Goal: Use online tool/utility: Use online tool/utility

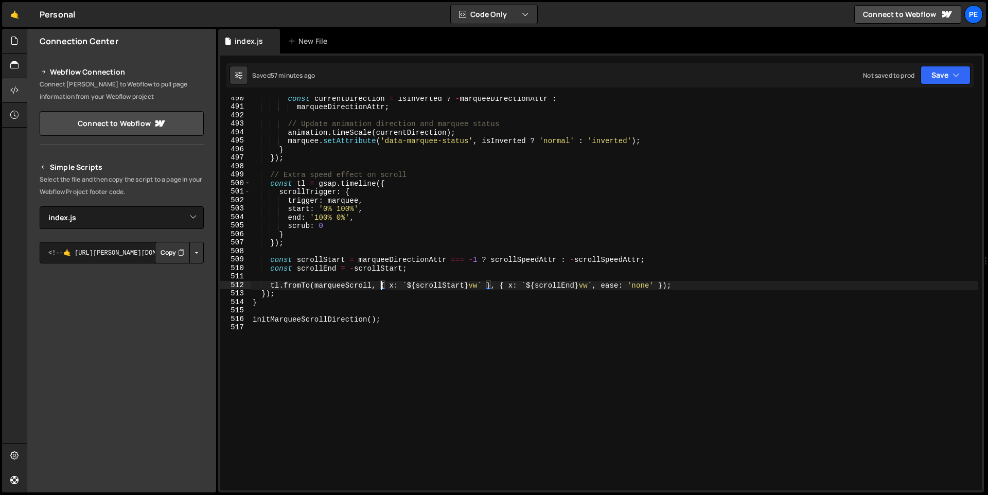
select select "47766"
click at [381, 333] on div "const currentDirection = isInverted ? - marqueeDirectionAttr : marqueeDirection…" at bounding box center [614, 299] width 727 height 410
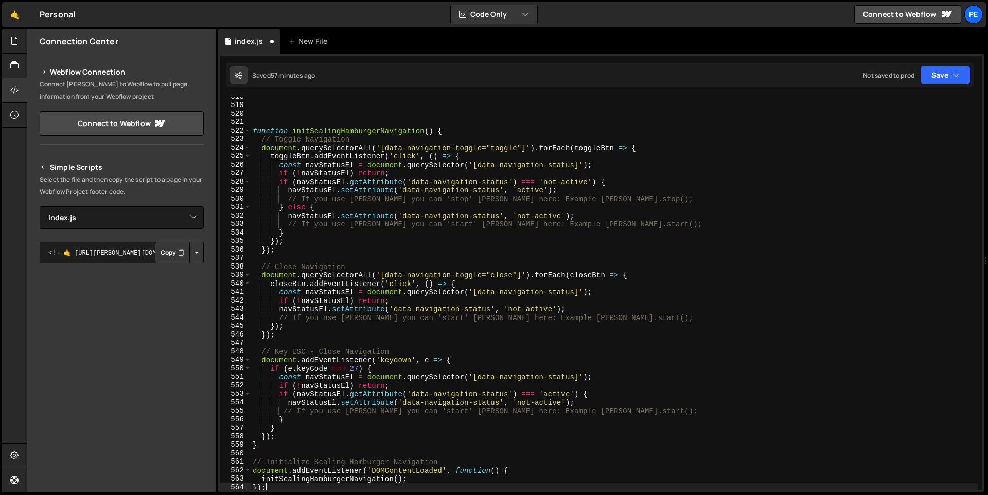
scroll to position [4392, 0]
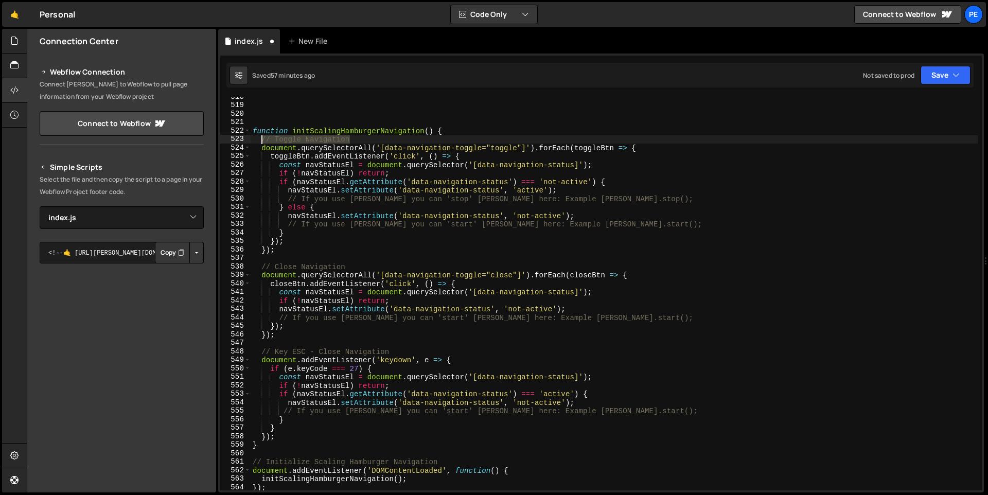
drag, startPoint x: 360, startPoint y: 139, endPoint x: 262, endPoint y: 139, distance: 97.7
click at [262, 139] on div "function initScalingHamburgerNavigation ( ) { // Toggle Navigation document . q…" at bounding box center [614, 298] width 727 height 410
type textarea "// Toggle Navigation"
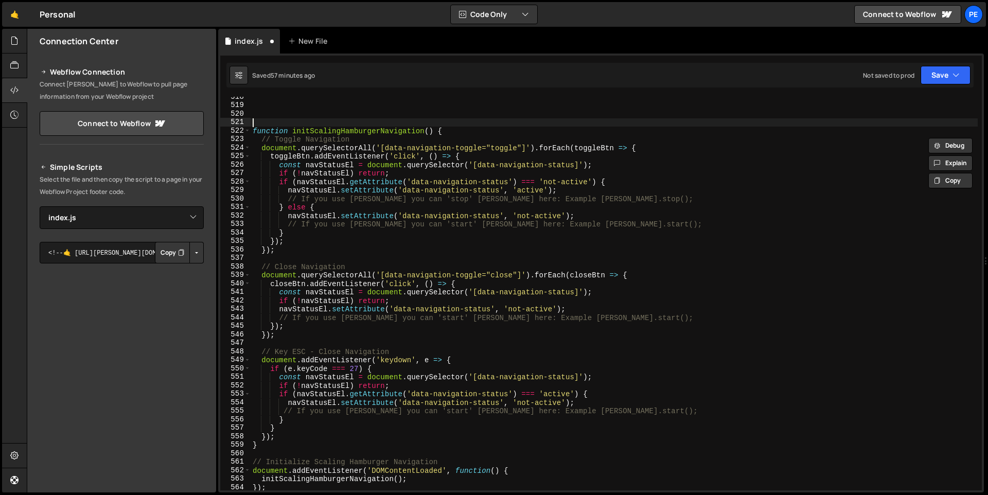
click at [272, 120] on div "function initScalingHamburgerNavigation ( ) { // Toggle Navigation document . q…" at bounding box center [614, 298] width 727 height 410
click at [280, 109] on div "function initScalingHamburgerNavigation ( ) { // Toggle Navigation document . q…" at bounding box center [614, 298] width 727 height 410
drag, startPoint x: 352, startPoint y: 105, endPoint x: 266, endPoint y: 106, distance: 85.9
click at [266, 106] on div "// Toggle Navigation function initScalingHamburgerNavigation ( ) { // Toggle Na…" at bounding box center [614, 298] width 727 height 410
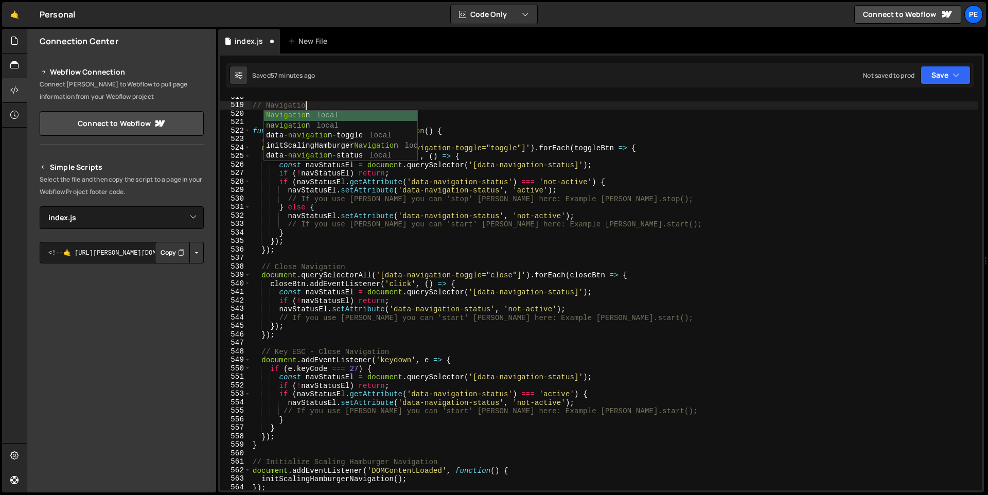
scroll to position [0, 3]
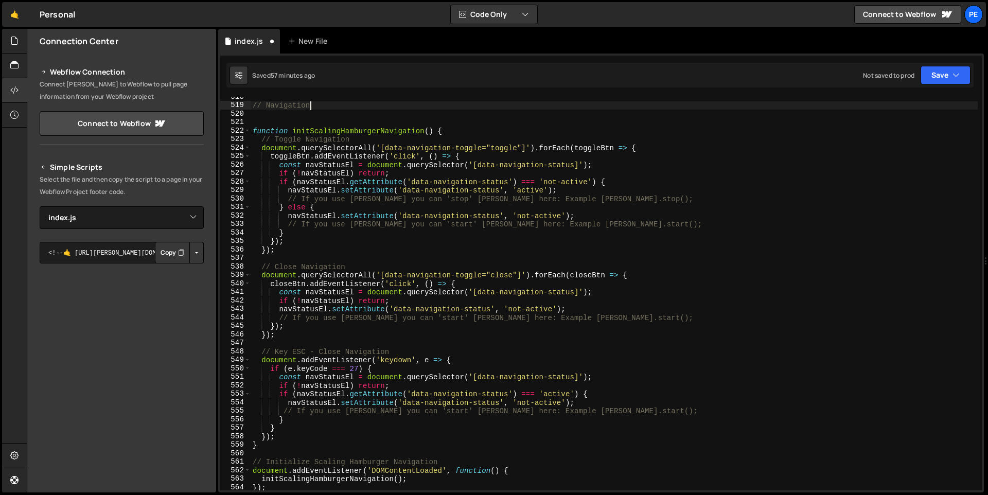
click at [694, 296] on div "// Navigation function initScalingHamburgerNavigation ( ) { // Toggle Navigatio…" at bounding box center [614, 298] width 727 height 410
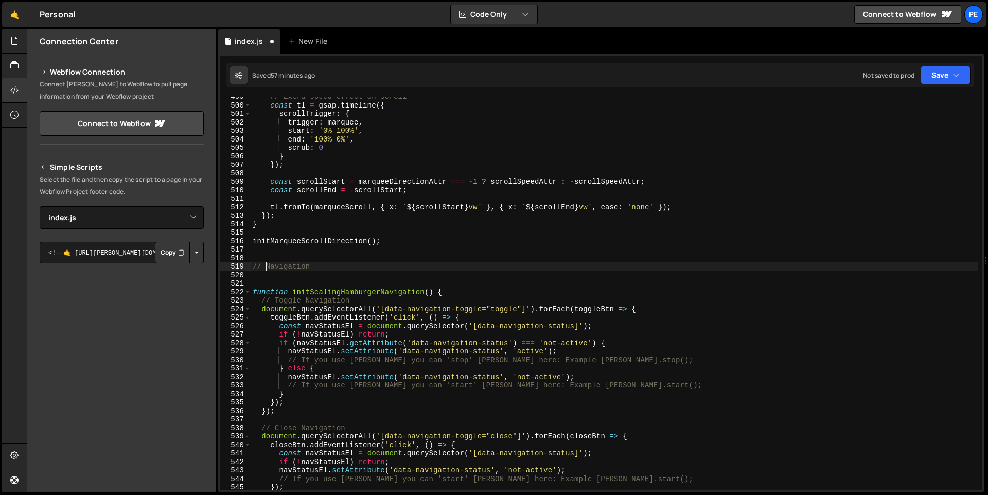
drag, startPoint x: 264, startPoint y: 270, endPoint x: 310, endPoint y: 194, distance: 88.4
click at [264, 270] on div "// Extra speed effect on scroll const tl = gsap . timeline ({ scrollTrigger : {…" at bounding box center [614, 298] width 727 height 410
drag, startPoint x: 266, startPoint y: 266, endPoint x: 451, endPoint y: 266, distance: 185.2
click at [451, 266] on div "// Extra speed effect on scroll const tl = gsap . timeline ({ scrollTrigger : {…" at bounding box center [614, 298] width 727 height 410
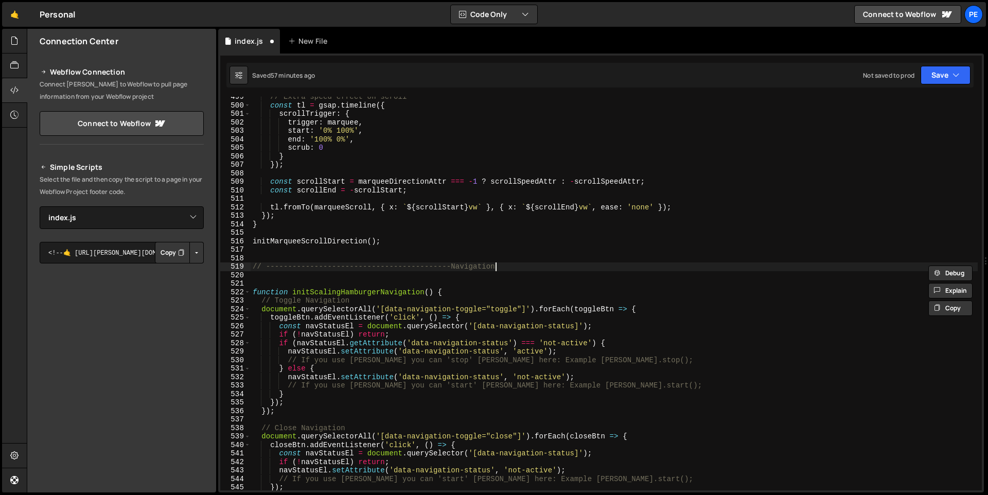
click at [516, 268] on div "// Extra speed effect on scroll const tl = gsap . timeline ({ scrollTrigger : {…" at bounding box center [614, 298] width 727 height 410
click at [254, 267] on div "// Extra speed effect on scroll const tl = gsap . timeline ({ scrollTrigger : {…" at bounding box center [614, 298] width 727 height 410
click at [731, 270] on div "// Extra speed effect on scroll const tl = gsap . timeline ({ scrollTrigger : {…" at bounding box center [614, 298] width 727 height 410
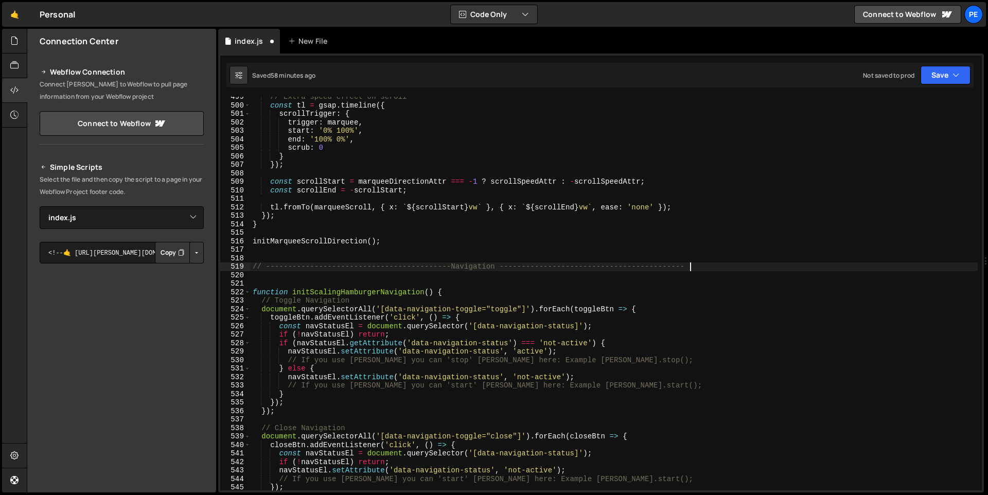
type textarea "// ------------------------------------------Navigation -----------------------…"
click at [331, 276] on div "// Extra speed effect on scroll const tl = gsap . timeline ({ scrollTrigger : {…" at bounding box center [614, 298] width 727 height 410
click at [259, 276] on div "// Extra speed effect on scroll const tl = gsap . timeline ({ scrollTrigger : {…" at bounding box center [614, 298] width 727 height 410
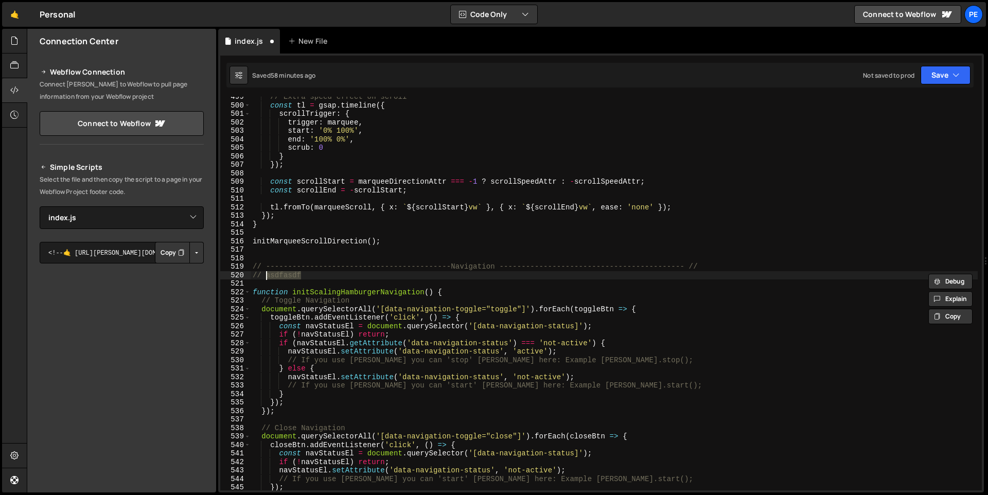
type textarea "asdfasdf"
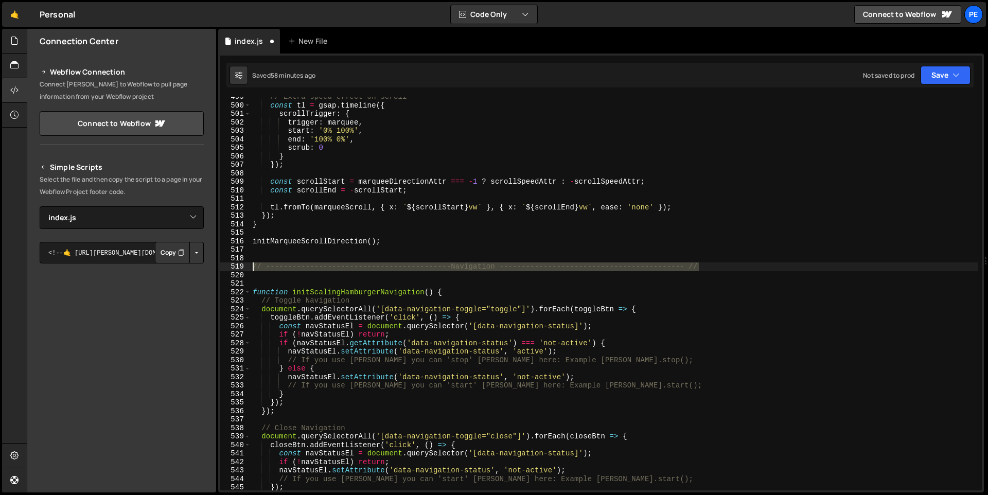
drag, startPoint x: 726, startPoint y: 264, endPoint x: 237, endPoint y: 269, distance: 489.2
click at [237, 269] on div "499 500 501 502 503 504 505 506 507 508 509 510 511 512 513 514 515 516 517 518…" at bounding box center [600, 293] width 761 height 393
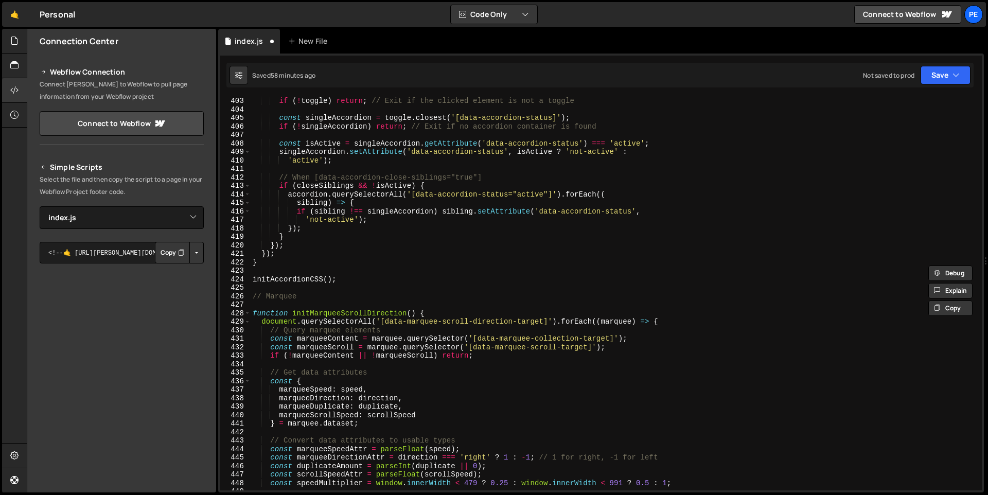
scroll to position [3412, 0]
drag, startPoint x: 321, startPoint y: 292, endPoint x: 212, endPoint y: 292, distance: 109.0
click at [212, 292] on div "Files New File Javascript files 0 index.js 0 CSS files Copy share link Edit Fil…" at bounding box center [507, 261] width 961 height 464
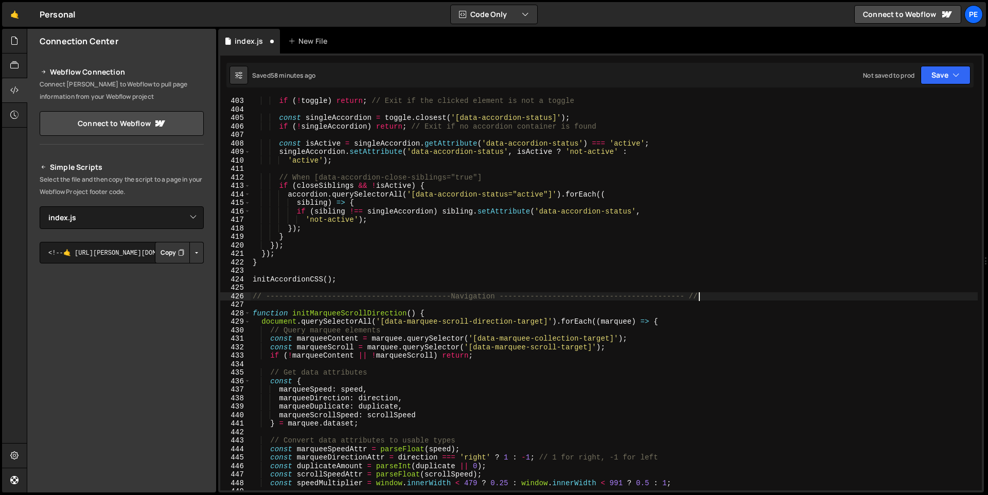
click at [451, 298] on div "if ( ! toggle ) return ; // Exit if the clicked element is not a toggle const s…" at bounding box center [614, 302] width 727 height 410
click at [491, 295] on div "if ( ! toggle ) return ; // Exit if the clicked element is not a toggle const s…" at bounding box center [614, 302] width 727 height 410
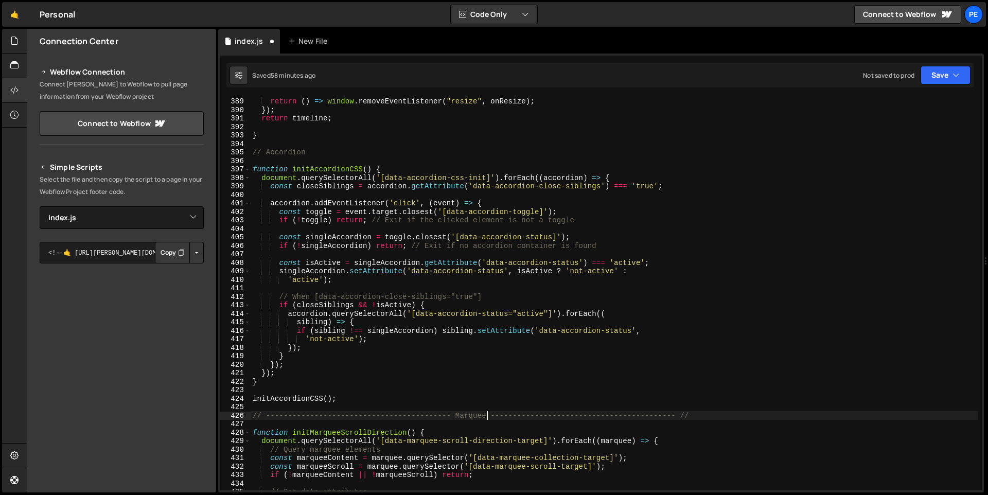
scroll to position [3292, 0]
drag, startPoint x: 313, startPoint y: 153, endPoint x: 245, endPoint y: 153, distance: 67.9
click at [245, 153] on div "// ------------------------------------------ Marquee -------------------------…" at bounding box center [600, 293] width 761 height 393
click at [451, 155] on div "timeline = tl ; return ( ) => window . removeEventListener ( "resize" , onResiz…" at bounding box center [614, 295] width 727 height 410
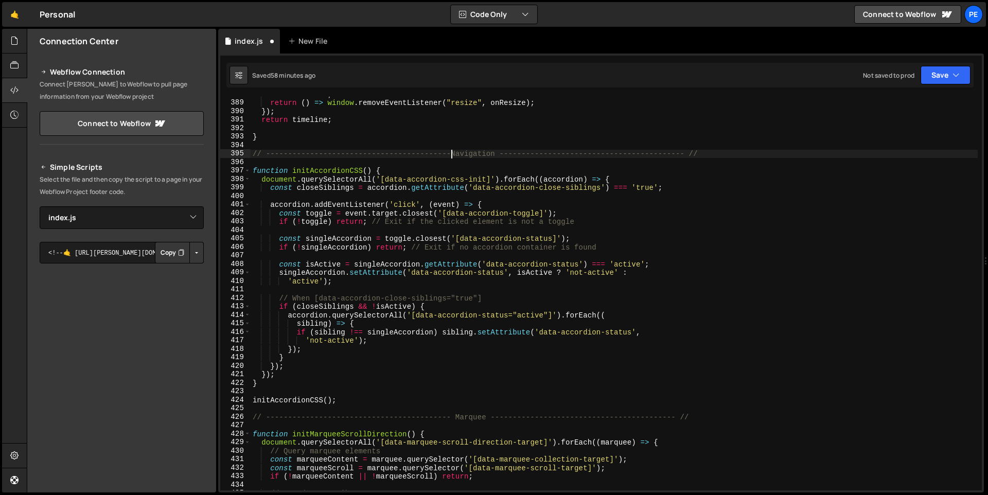
scroll to position [0, 14]
click at [476, 153] on div "timeline = tl ; return ( ) => window . removeEventListener ( "resize" , onResiz…" at bounding box center [614, 295] width 727 height 410
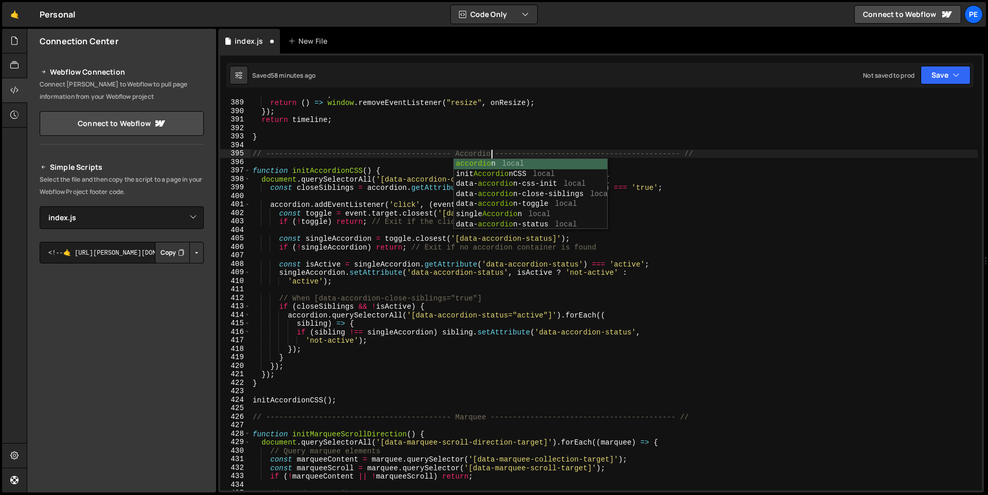
scroll to position [0, 16]
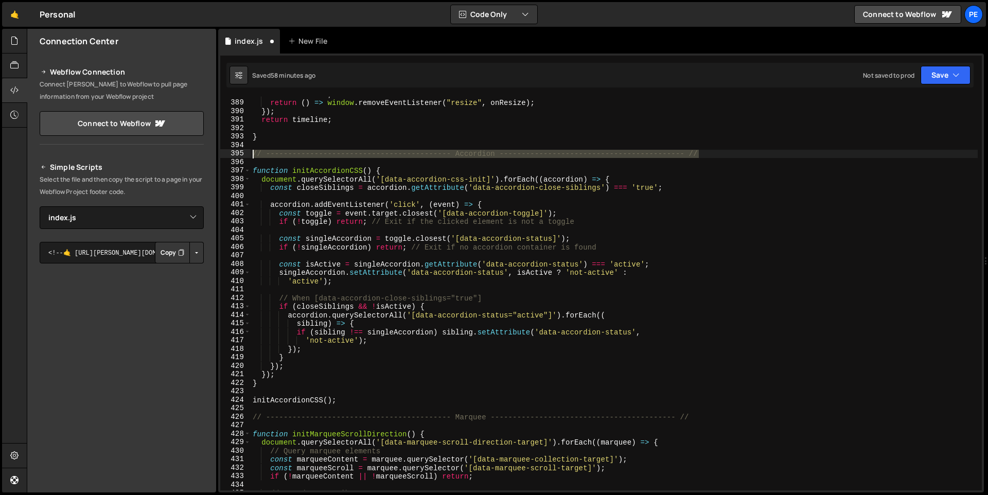
drag, startPoint x: 707, startPoint y: 151, endPoint x: 247, endPoint y: 153, distance: 459.9
click at [247, 153] on div "// ------------------------------------------ Accordion -----------------------…" at bounding box center [600, 293] width 761 height 393
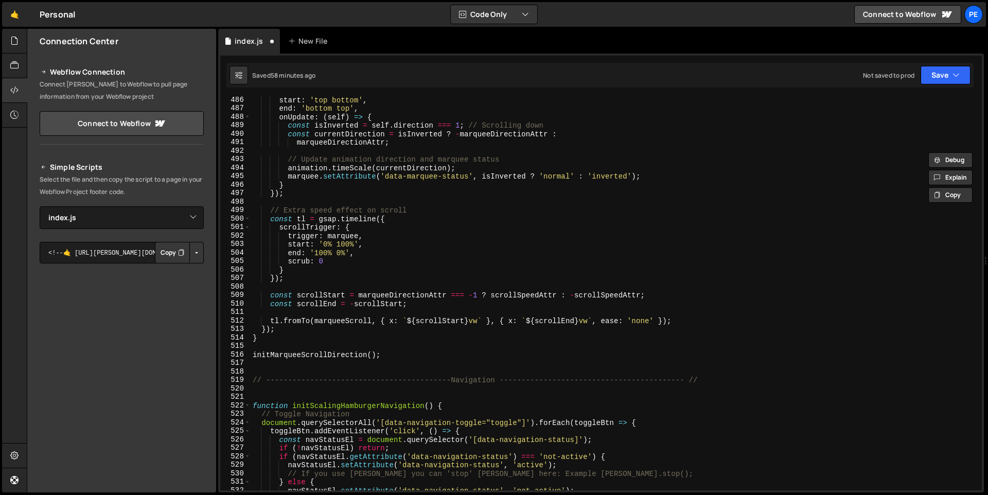
scroll to position [4271, 0]
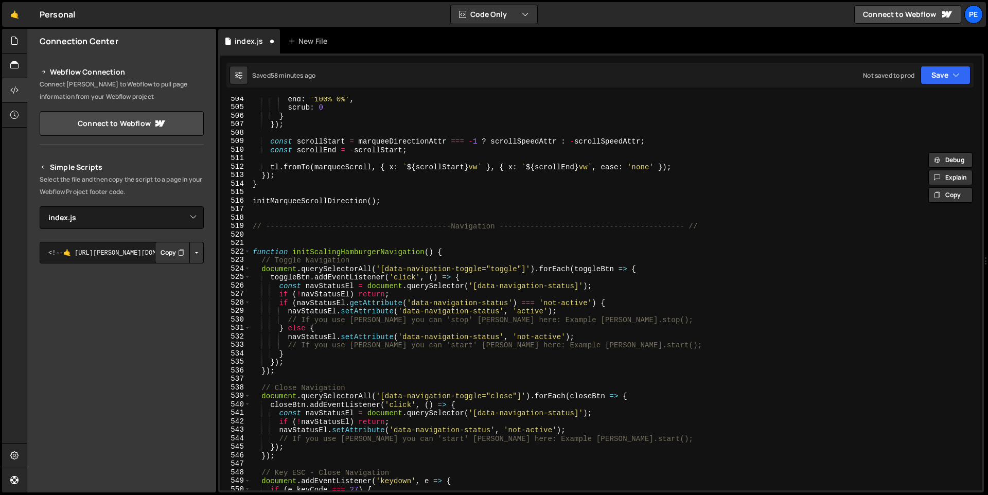
click at [452, 226] on div "end : '100% 0%' , scrub : 0 } }) ; const scrollStart = marqueeDirectionAttr ===…" at bounding box center [614, 300] width 727 height 410
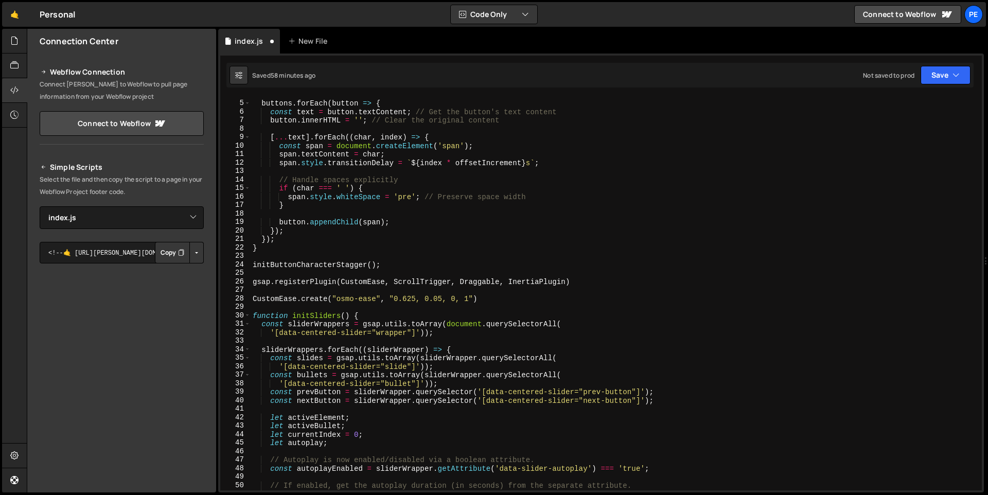
scroll to position [0, 0]
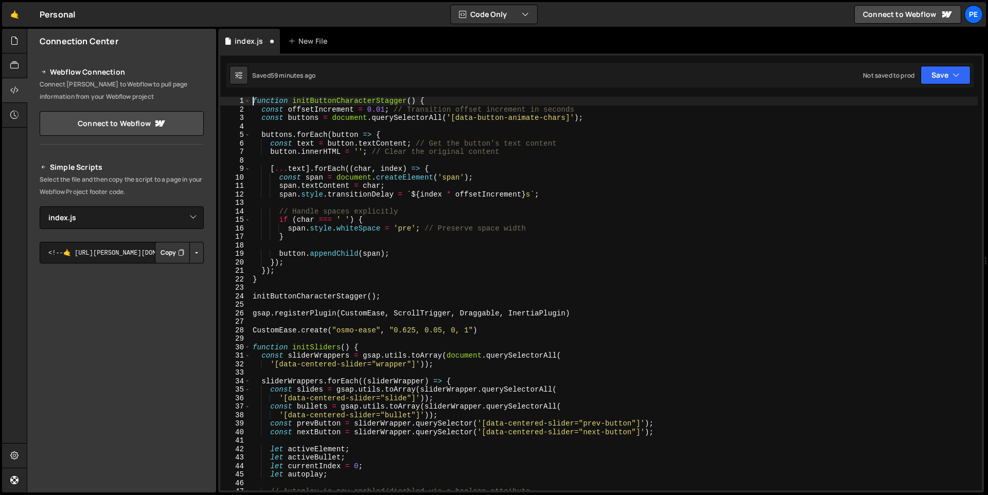
click at [254, 101] on div "function initButtonCharacterStagger ( ) { const offsetIncrement = 0.01 ; // Tra…" at bounding box center [614, 302] width 727 height 410
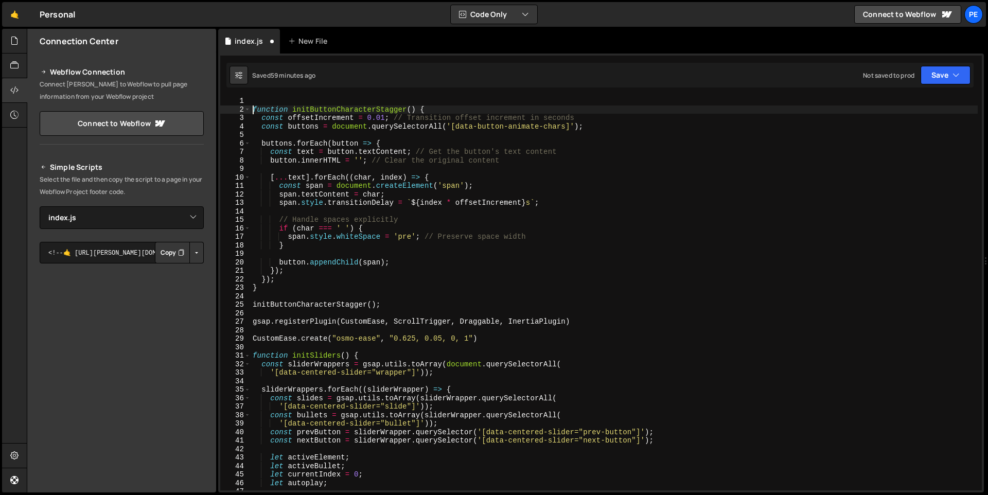
scroll to position [0, 1]
type textarea "function initButtonCharacterStagger() {"
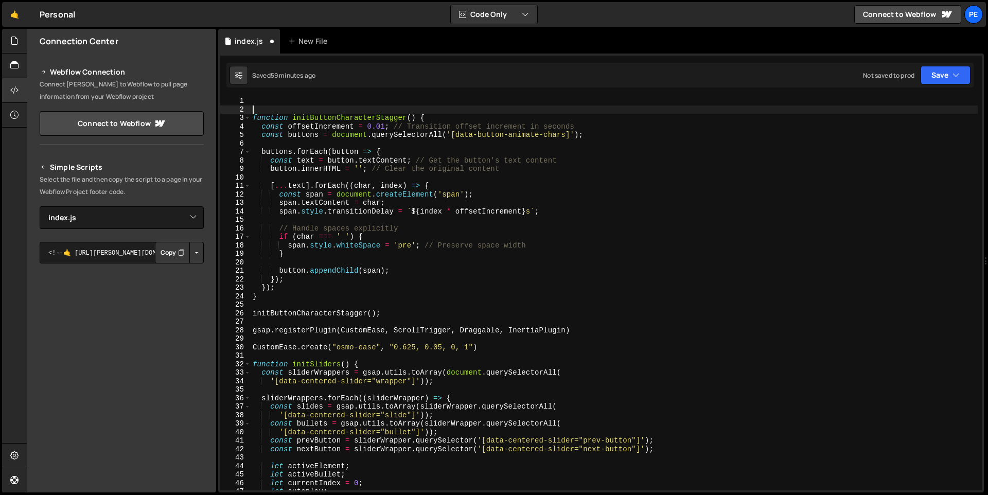
scroll to position [0, 0]
click at [467, 101] on div "// ------------------------------------------ Accordion -----------------------…" at bounding box center [614, 302] width 727 height 410
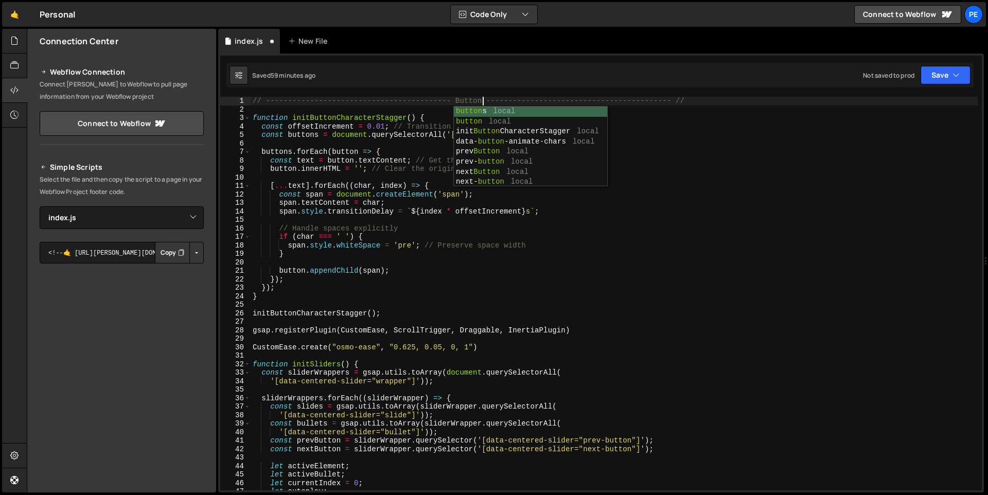
scroll to position [0, 16]
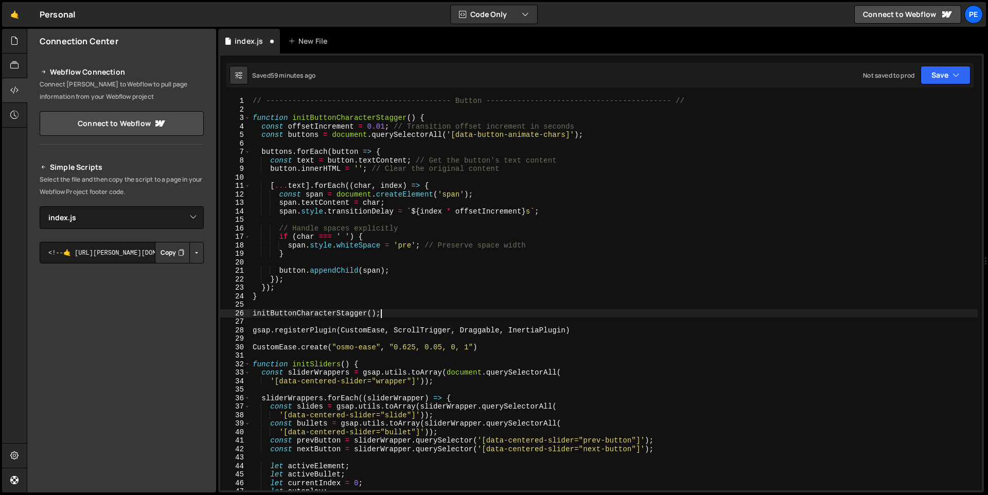
click at [399, 313] on div "// ------------------------------------------ Button --------------------------…" at bounding box center [614, 302] width 727 height 410
type textarea "initButtonCharacterStagger();"
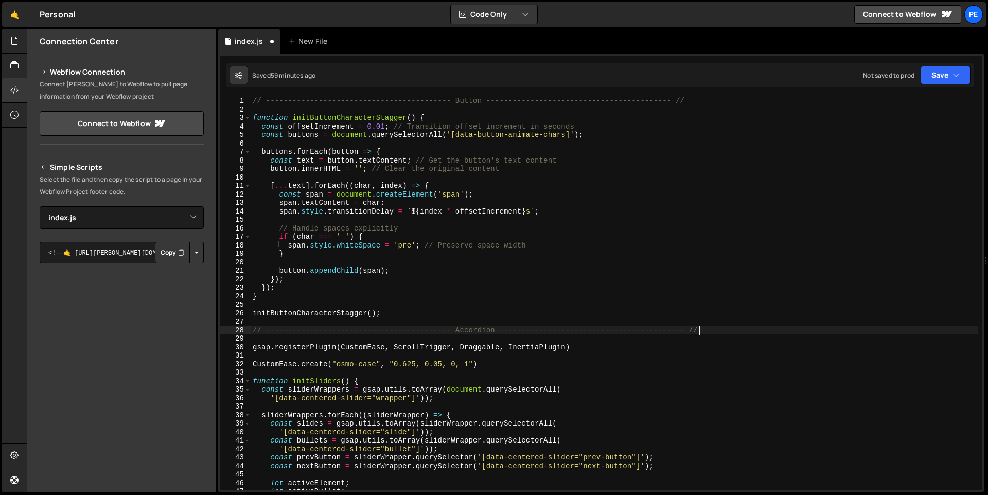
click at [482, 330] on div "// ------------------------------------------ Button --------------------------…" at bounding box center [614, 302] width 727 height 410
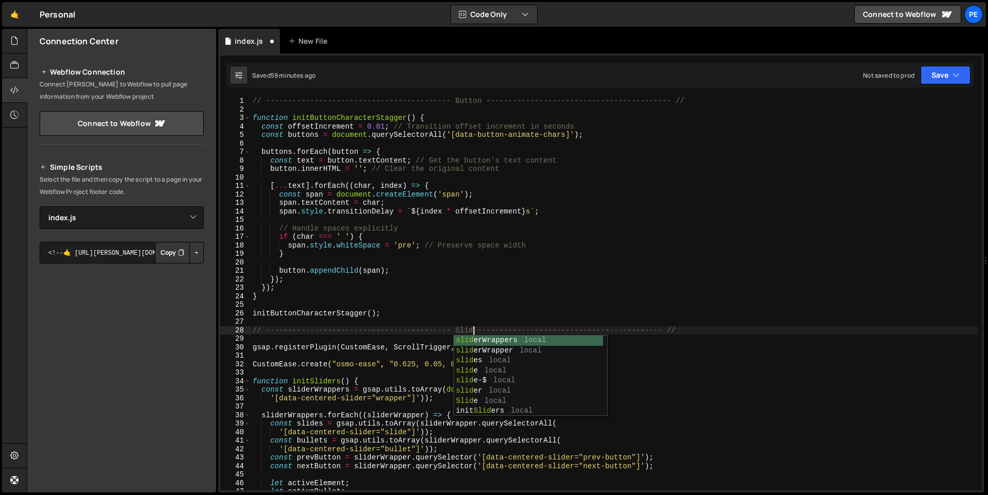
scroll to position [0, 16]
click at [568, 298] on div "// ------------------------------------------ Button --------------------------…" at bounding box center [614, 302] width 727 height 410
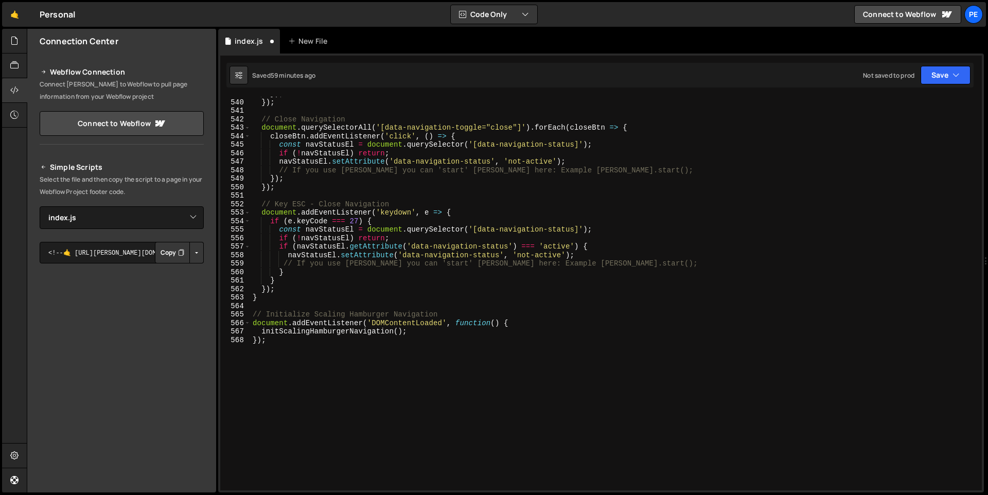
scroll to position [4620, 0]
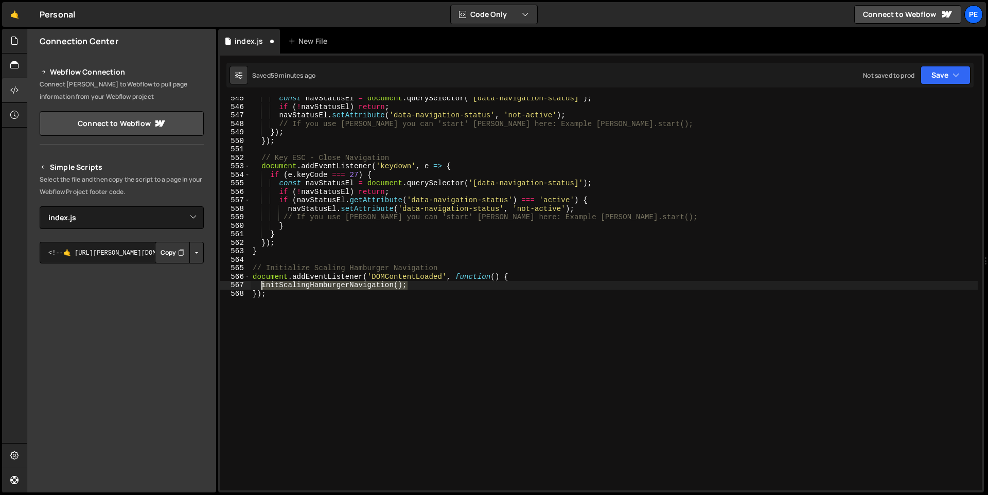
drag, startPoint x: 411, startPoint y: 285, endPoint x: 261, endPoint y: 282, distance: 150.2
click at [261, 282] on div "const navStatusEl = document . querySelector ( '[data-navigation-status]' ) ; i…" at bounding box center [614, 299] width 727 height 410
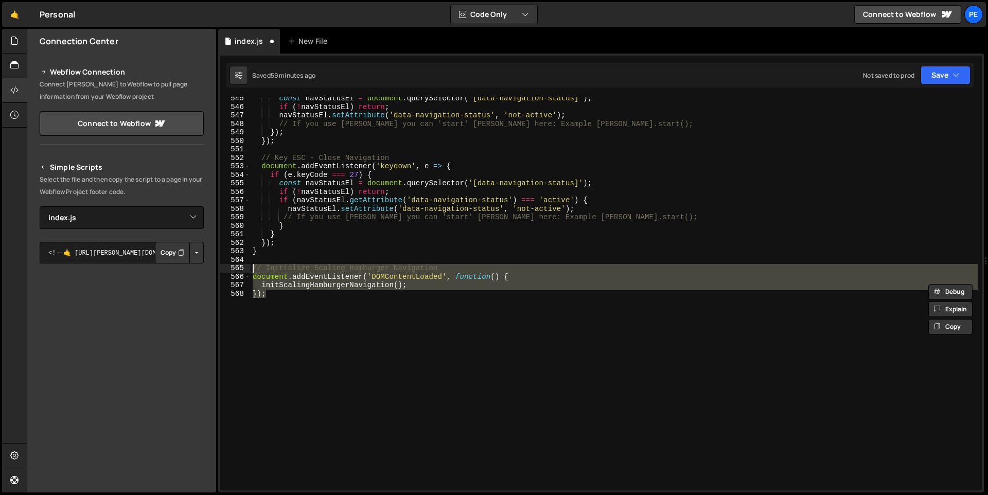
drag, startPoint x: 284, startPoint y: 295, endPoint x: 234, endPoint y: 269, distance: 57.5
click at [234, 269] on div "initScalingHamburgerNavigation(); 545 546 547 548 549 550 551 552 553 554 555 5…" at bounding box center [600, 293] width 761 height 393
click at [285, 293] on div "const navStatusEl = document . querySelector ( '[data-navigation-status]' ) ; i…" at bounding box center [614, 293] width 727 height 393
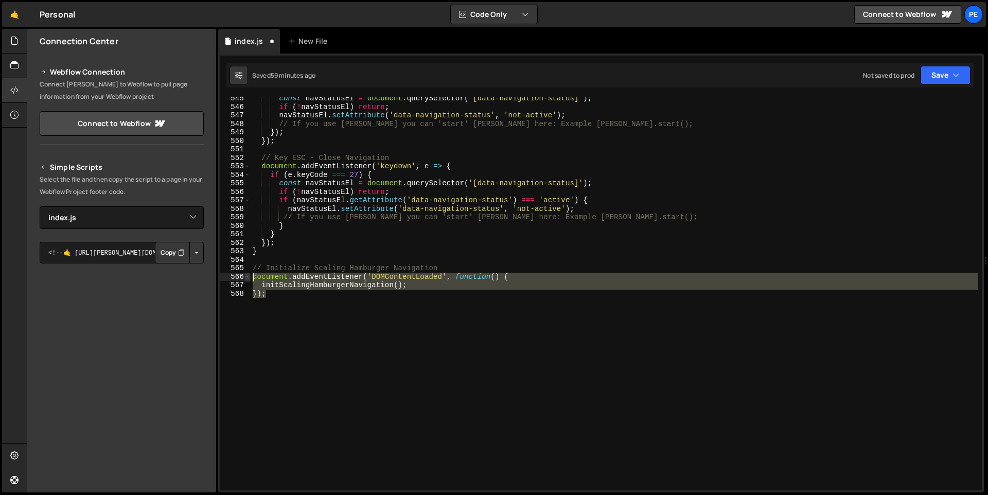
drag, startPoint x: 290, startPoint y: 295, endPoint x: 246, endPoint y: 277, distance: 46.8
click at [246, 277] on div "}); 545 546 547 548 549 550 551 552 553 554 555 556 557 558 559 560 561 562 563…" at bounding box center [600, 293] width 761 height 393
paste textarea
type textarea "initScalingHamburgerNavigation();"
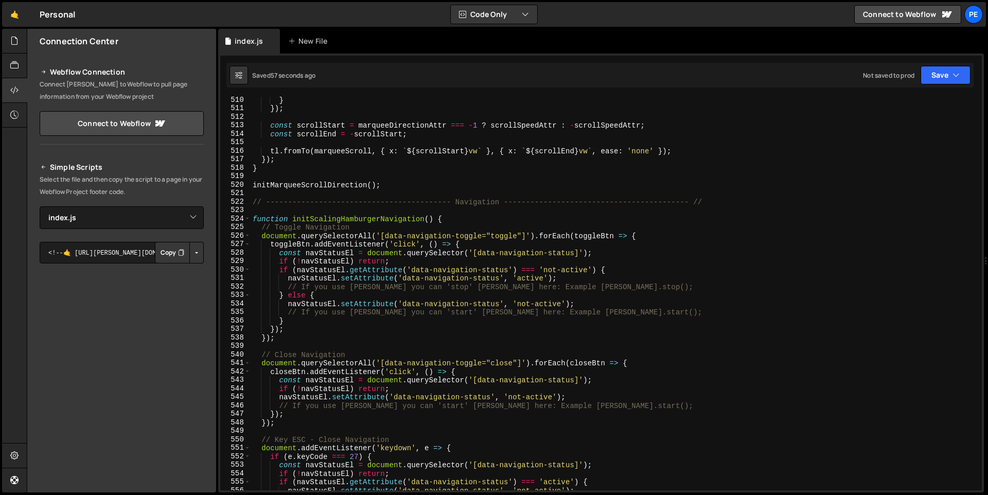
scroll to position [4377, 0]
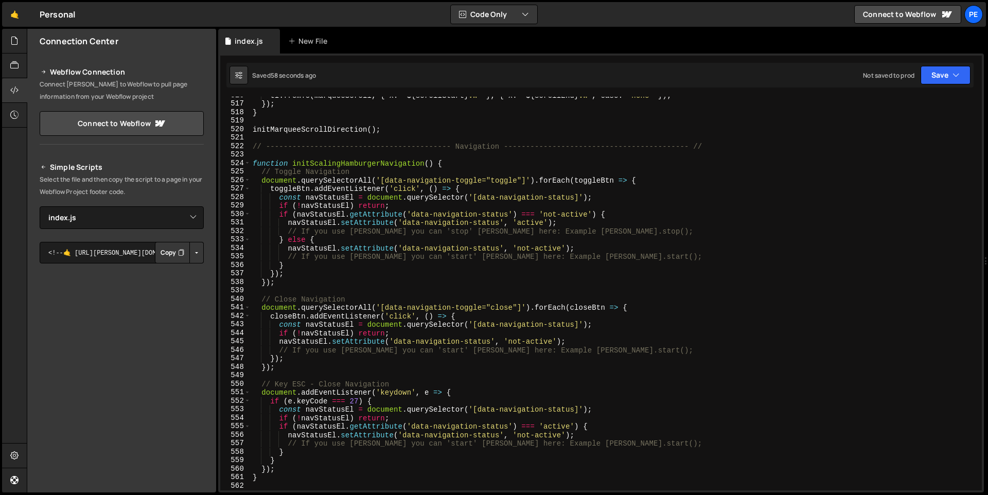
click at [469, 146] on div "tl . fromTo ( marqueeScroll , { x : ` ${ scrollStart } vw ` } , { x : ` ${ scro…" at bounding box center [614, 296] width 727 height 410
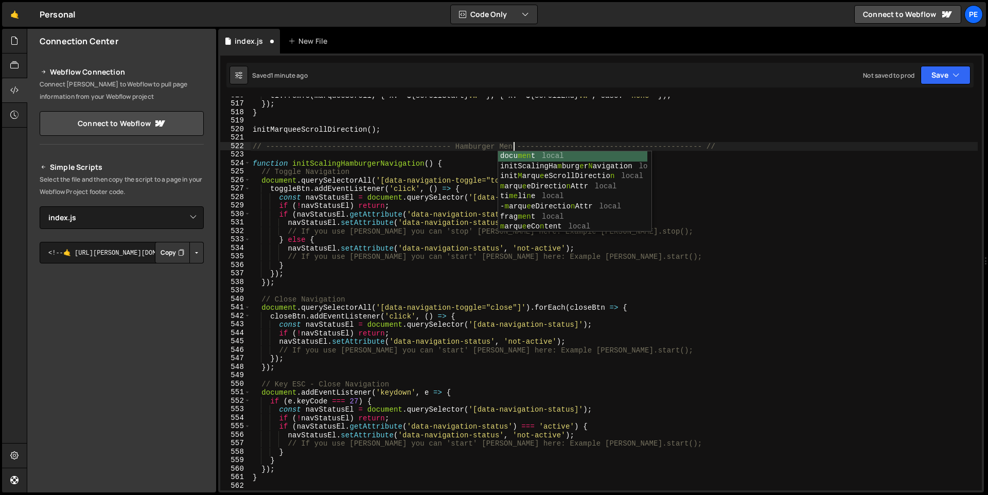
scroll to position [0, 18]
click at [728, 217] on div "tl . fromTo ( marqueeScroll , { x : ` ${ scrollStart } vw ` } , { x : ` ${ scro…" at bounding box center [614, 296] width 727 height 410
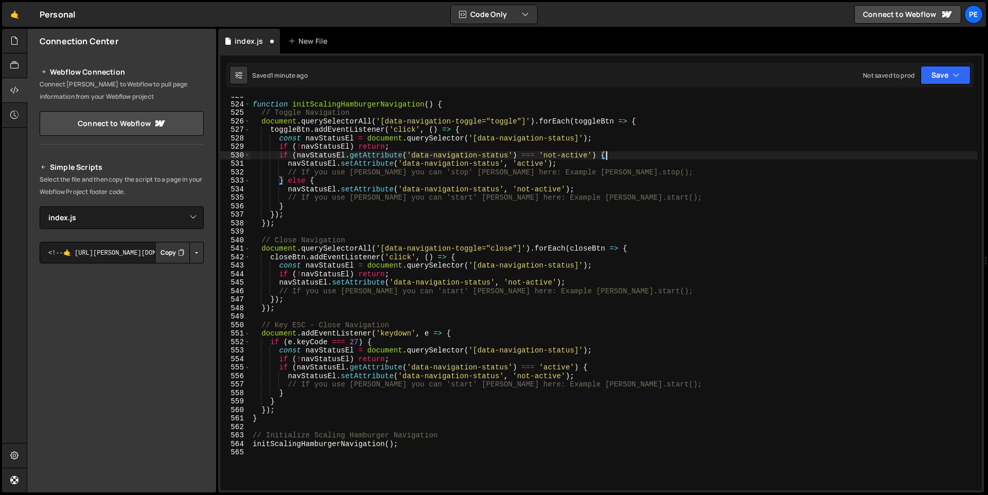
scroll to position [4446, 0]
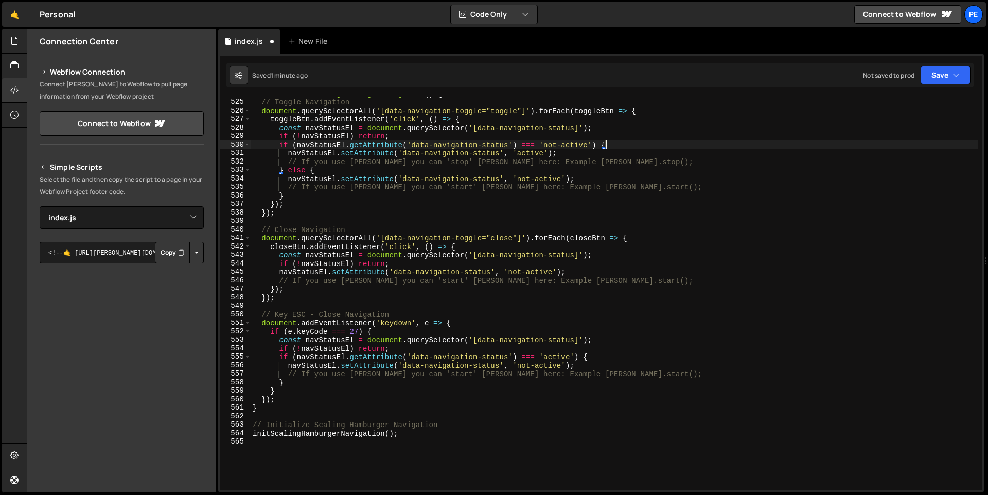
type textarea "if (navStatusEl.getAttribute('data-navigation-status') === 'not-active') {"
